Goal: Communication & Community: Answer question/provide support

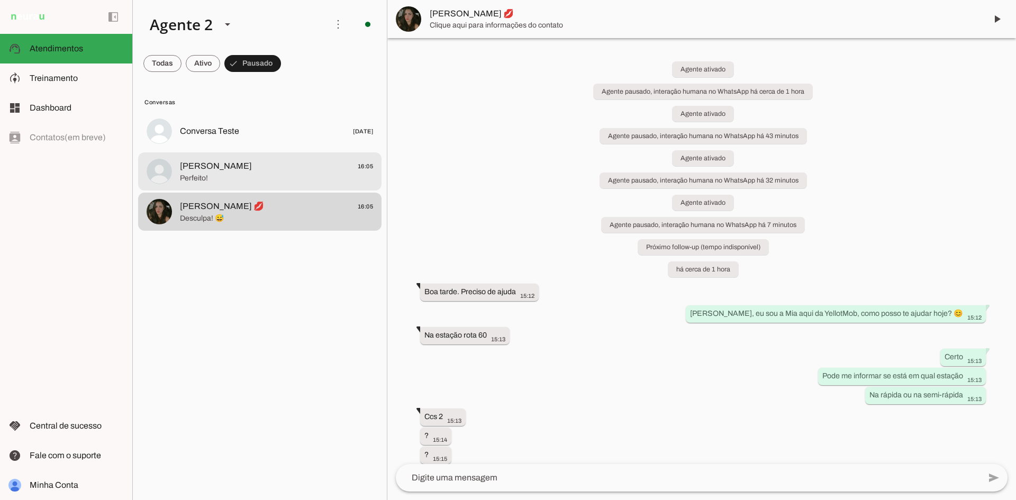
click at [291, 197] on md-item "[PERSON_NAME] 💋 16:05 Desculpa! 😅" at bounding box center [259, 212] width 243 height 38
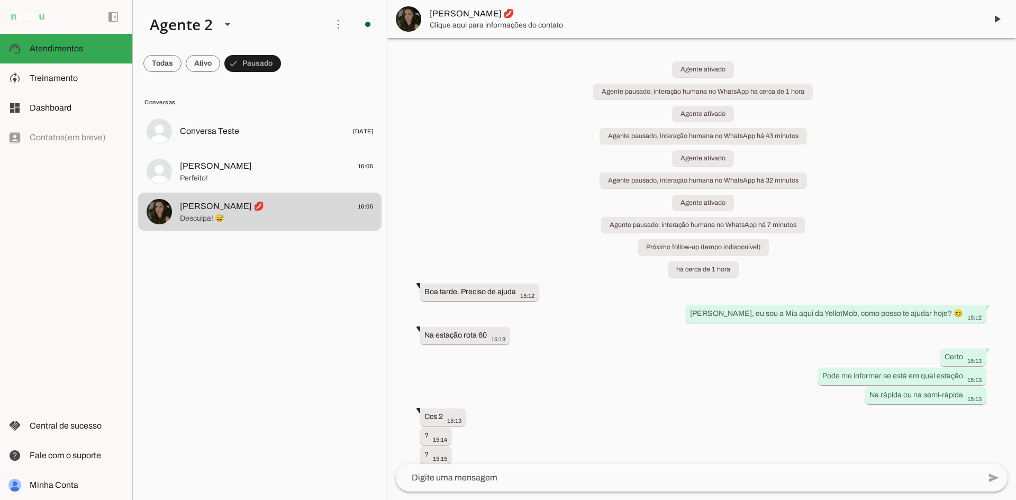
click at [1006, 14] on span at bounding box center [996, 18] width 25 height 25
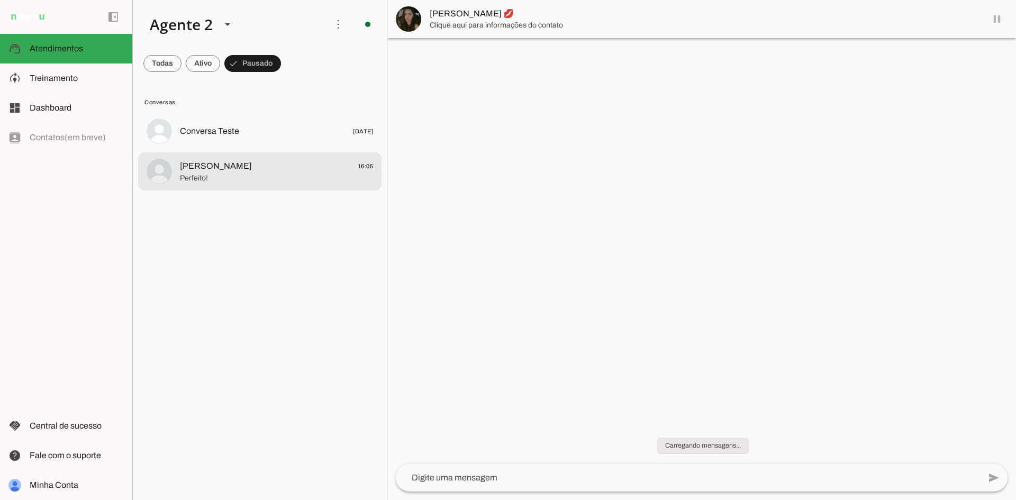
click at [230, 165] on span "[PERSON_NAME]" at bounding box center [216, 166] width 72 height 13
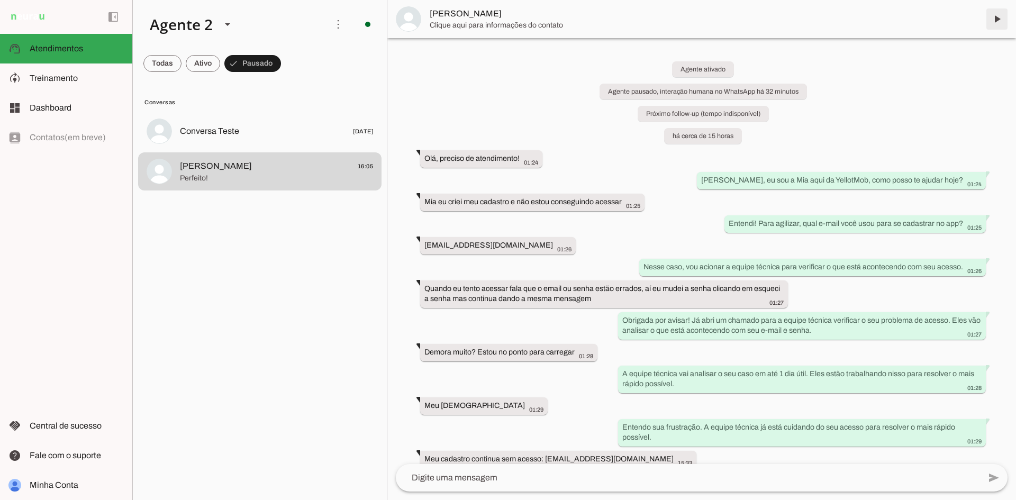
click at [997, 20] on span at bounding box center [996, 18] width 25 height 25
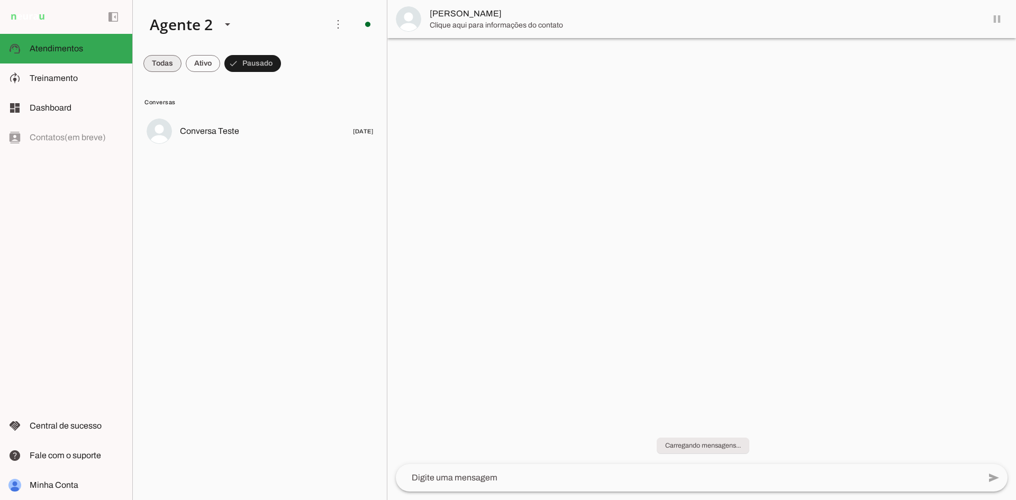
click at [161, 61] on span at bounding box center [162, 63] width 38 height 25
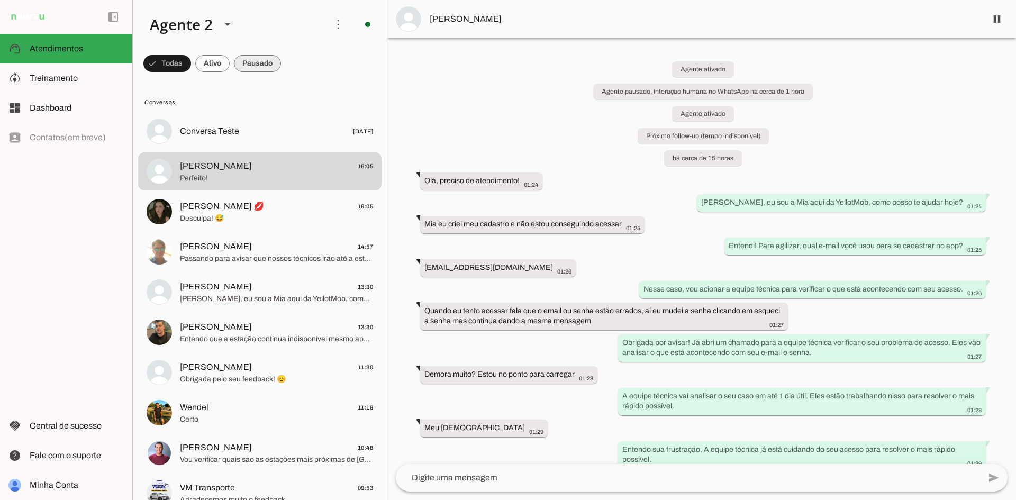
click at [267, 64] on span at bounding box center [257, 63] width 47 height 25
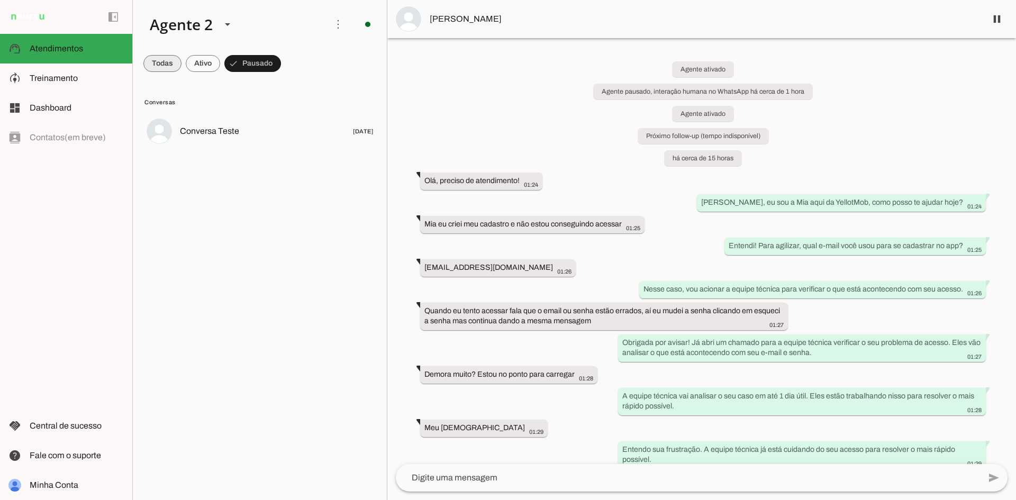
click at [148, 65] on span at bounding box center [162, 63] width 38 height 25
